Goal: Find specific page/section: Find specific page/section

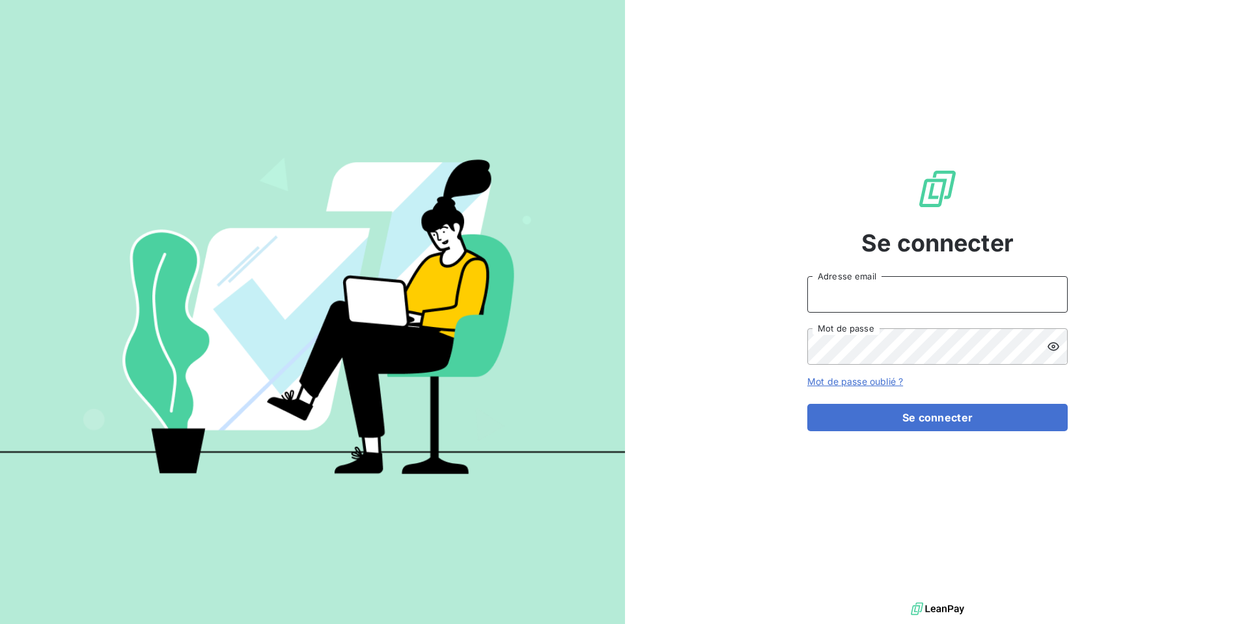
click at [881, 311] on input "Adresse email" at bounding box center [938, 294] width 261 height 36
type input "admin@anett"
click at [808, 404] on button "Se connecter" at bounding box center [938, 417] width 261 height 27
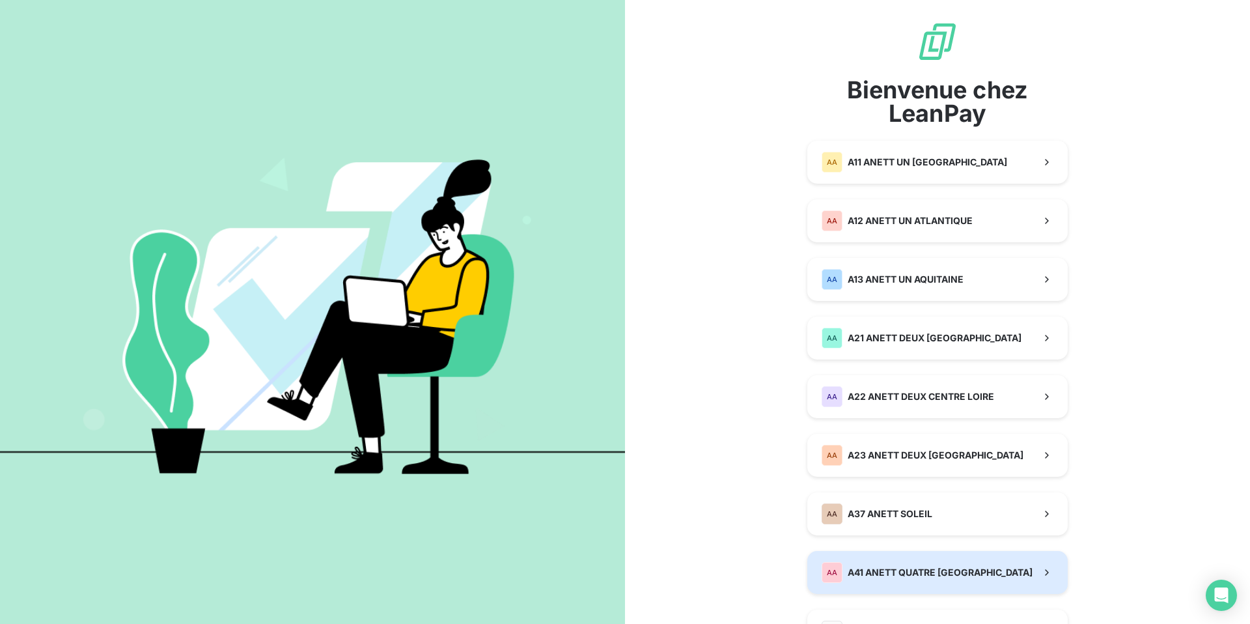
click at [885, 563] on div "AA A41 ANETT QUATRE ALSACE LORRAINE" at bounding box center [927, 572] width 211 height 21
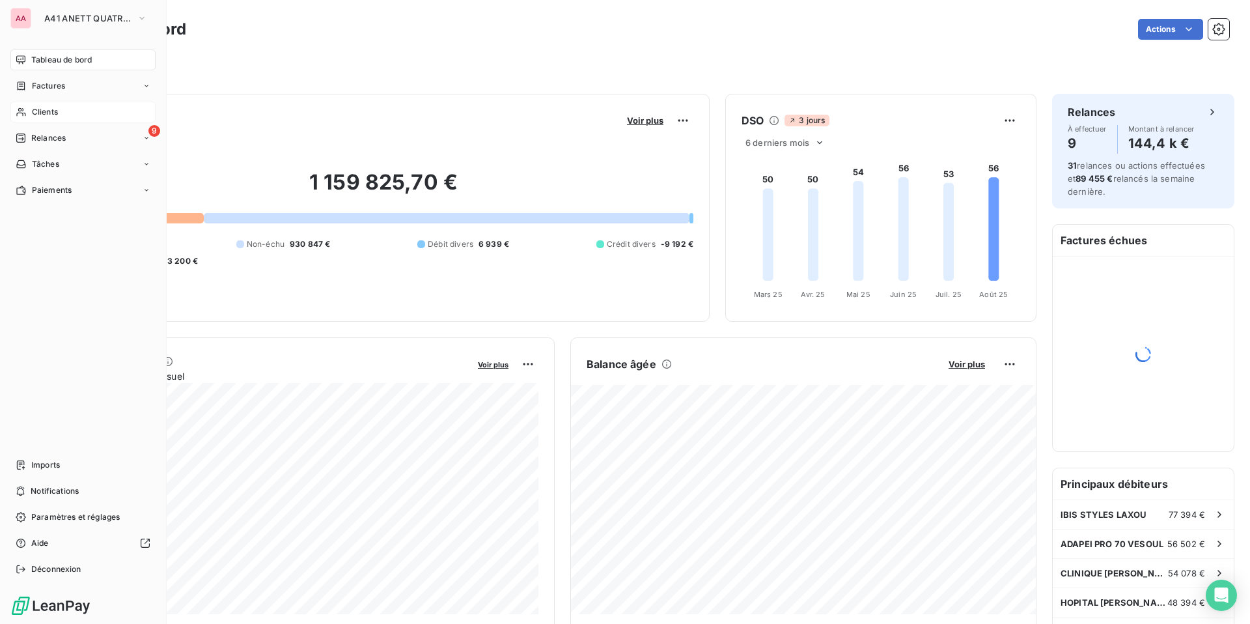
click at [26, 116] on div "Clients" at bounding box center [82, 112] width 145 height 21
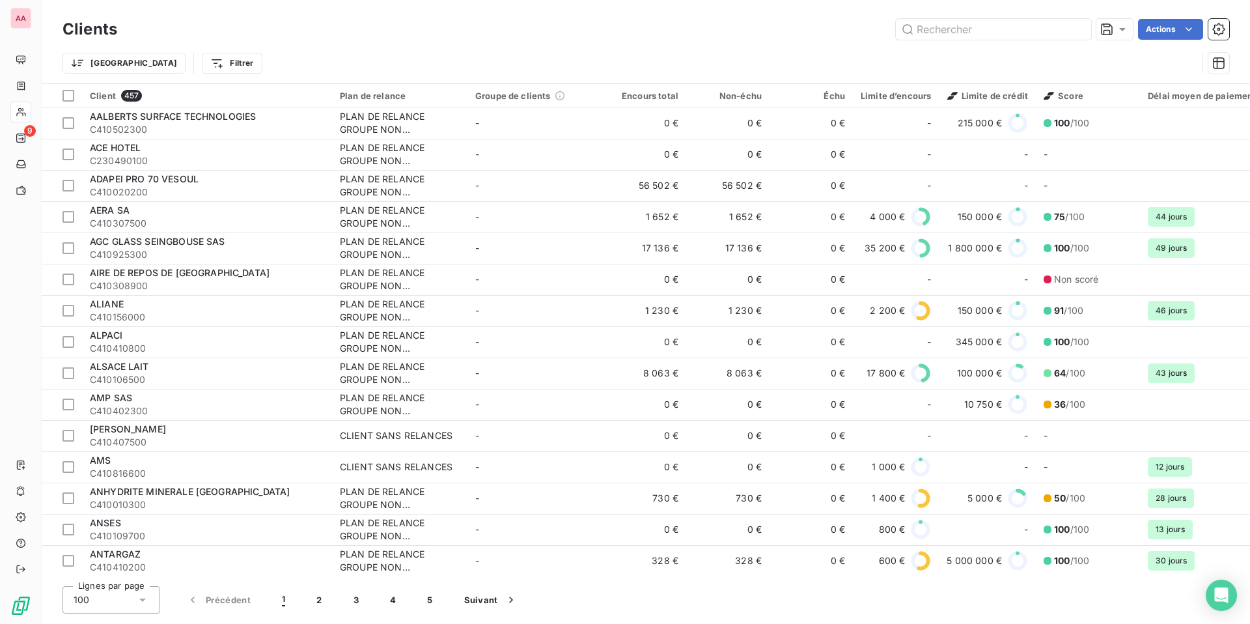
click at [1211, 43] on div "Trier Filtrer" at bounding box center [646, 63] width 1167 height 40
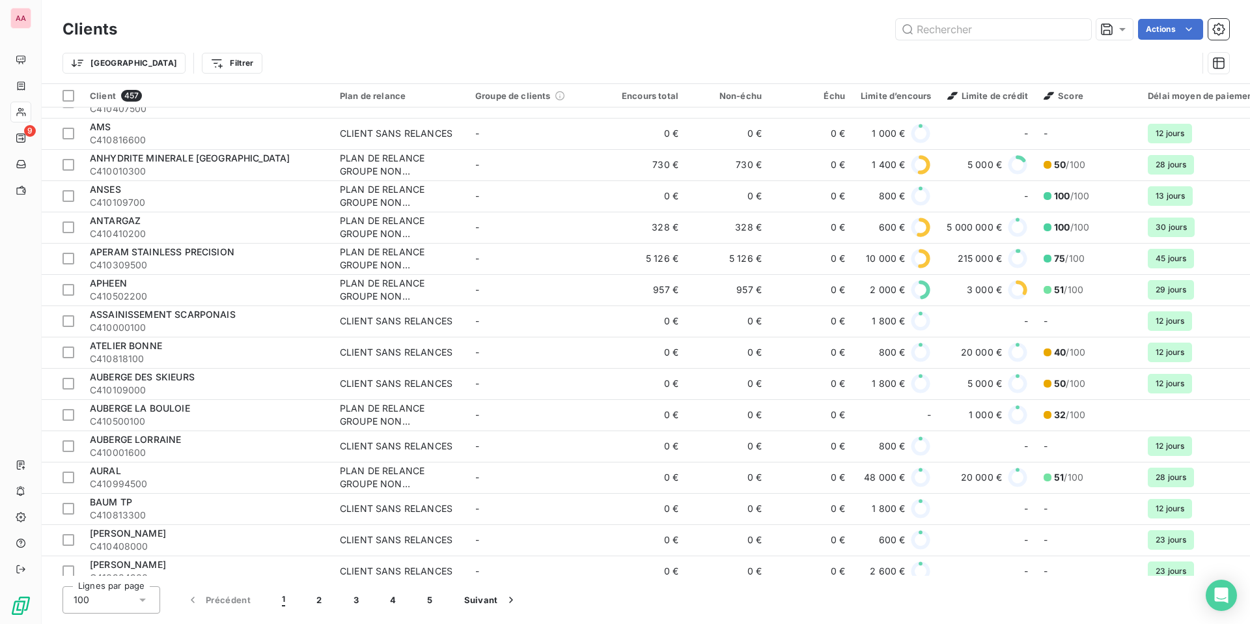
scroll to position [335, 0]
click at [142, 259] on span "C410309500" at bounding box center [207, 263] width 234 height 13
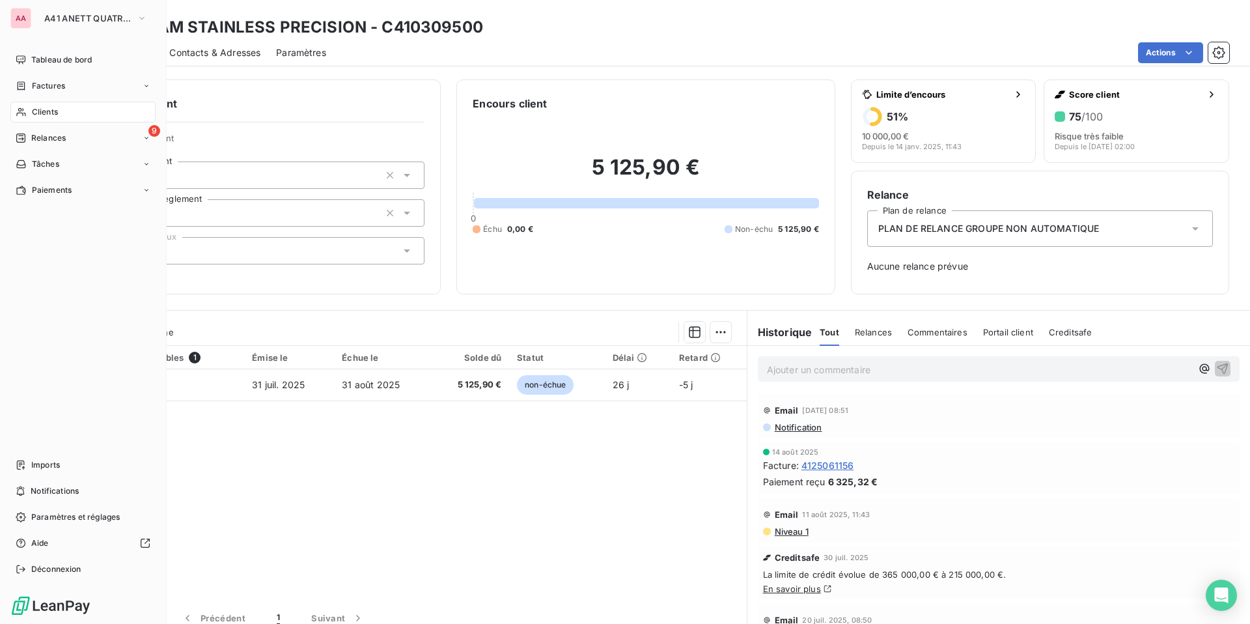
click at [21, 113] on icon at bounding box center [21, 112] width 11 height 10
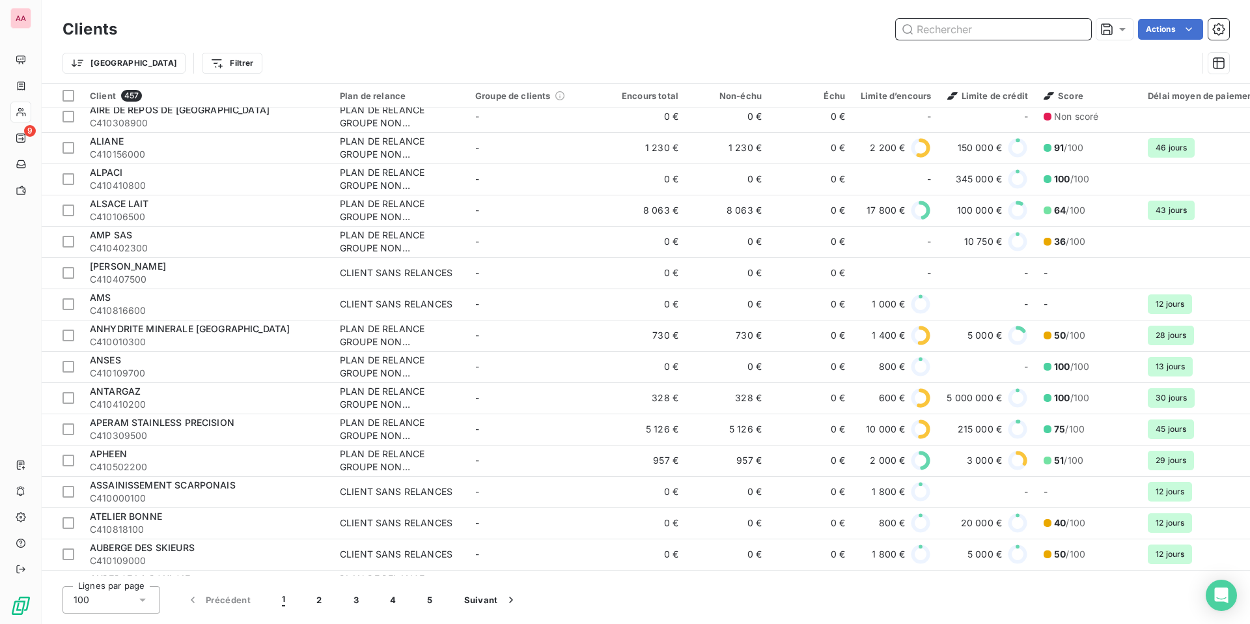
scroll to position [328, 0]
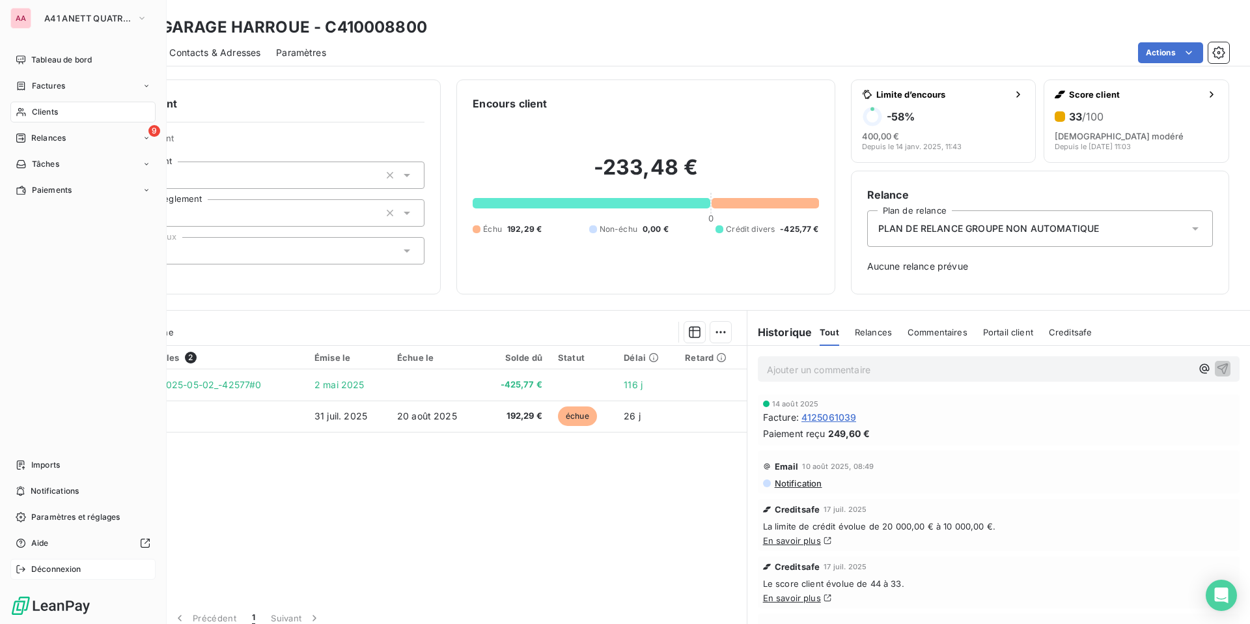
click at [24, 573] on icon at bounding box center [21, 569] width 10 height 10
